Goal: Communication & Community: Answer question/provide support

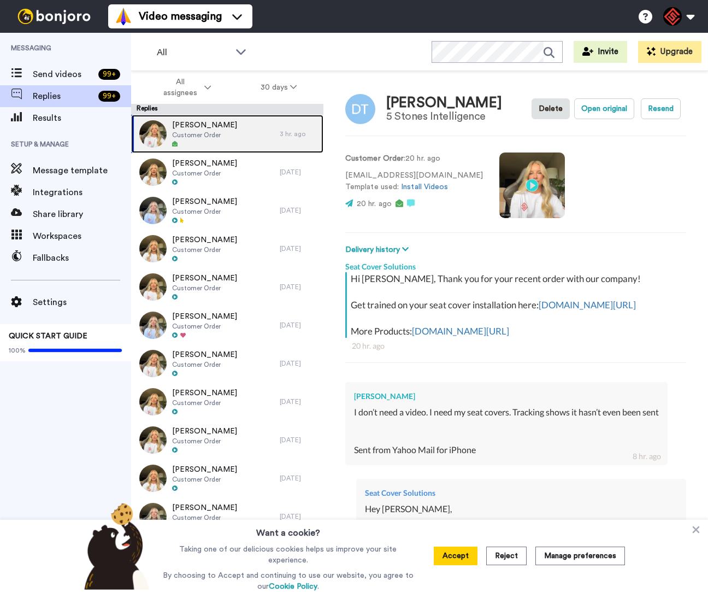
click at [241, 135] on div "David Tinsley Customer Order" at bounding box center [205, 134] width 149 height 38
type textarea "x"
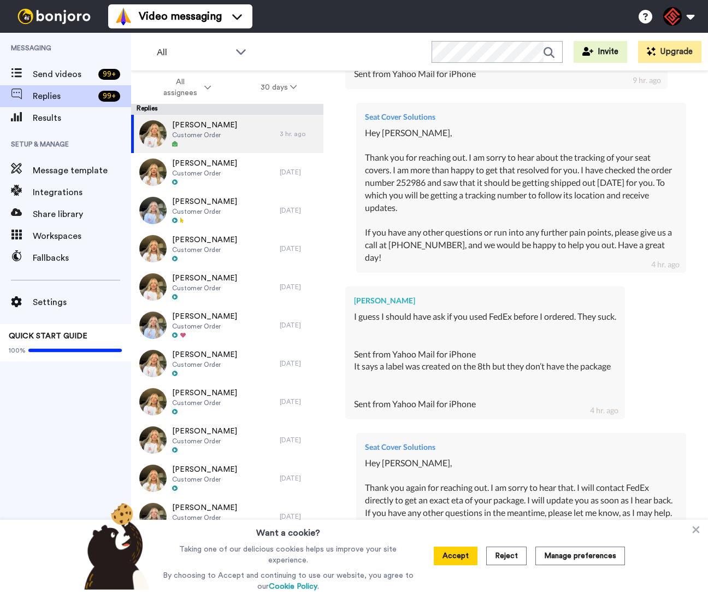
scroll to position [507, 0]
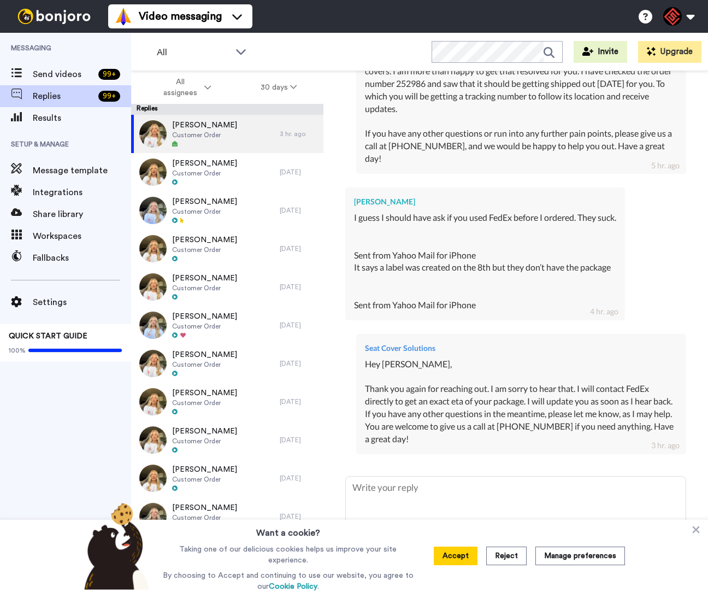
type textarea "x"
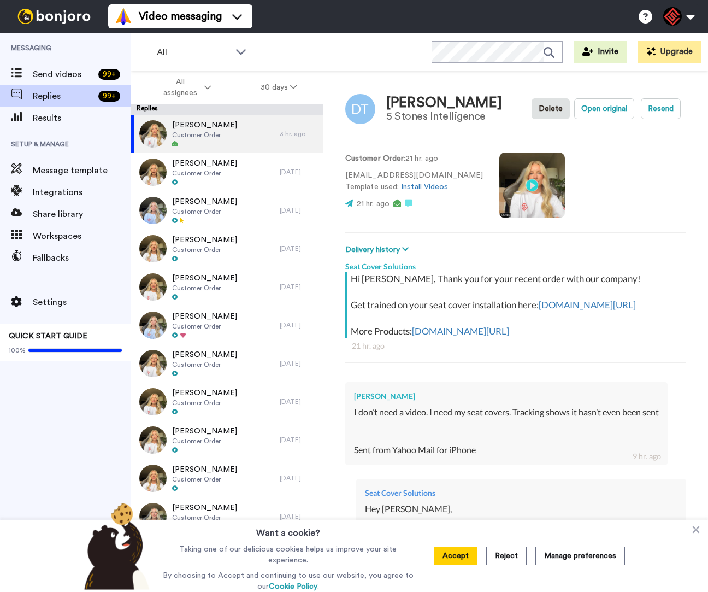
click at [694, 533] on icon at bounding box center [696, 529] width 11 height 11
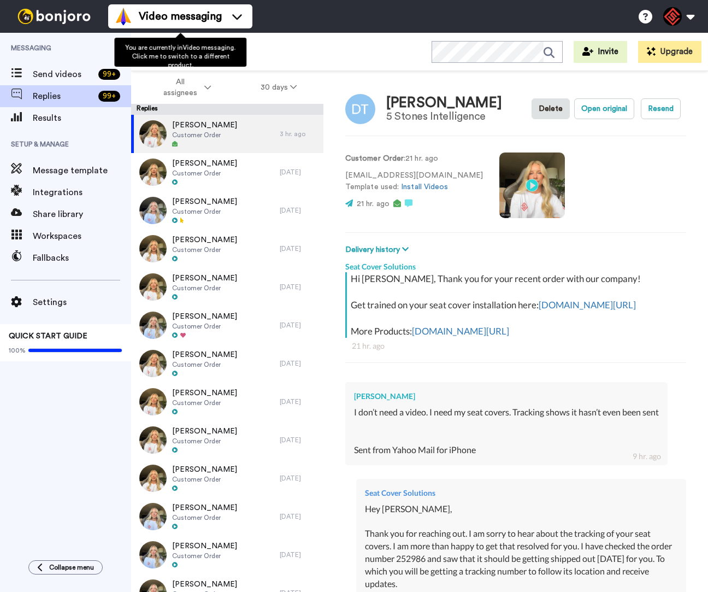
type textarea "x"
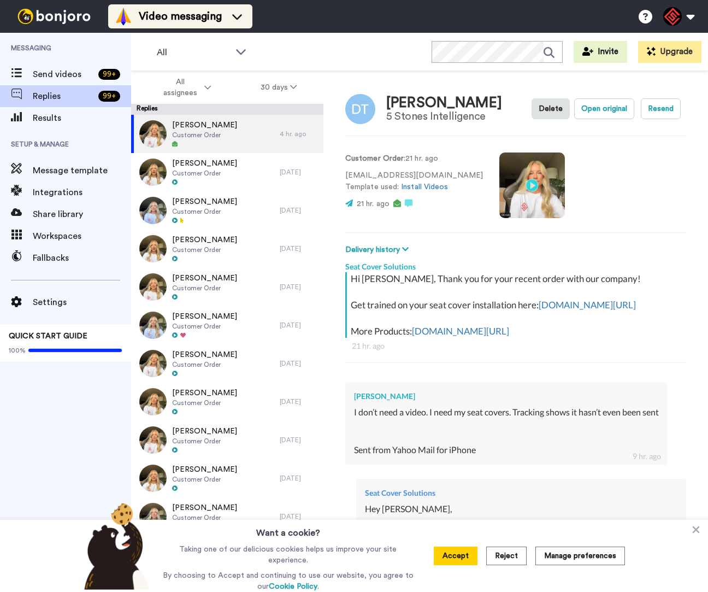
type textarea "x"
